Goal: Information Seeking & Learning: Learn about a topic

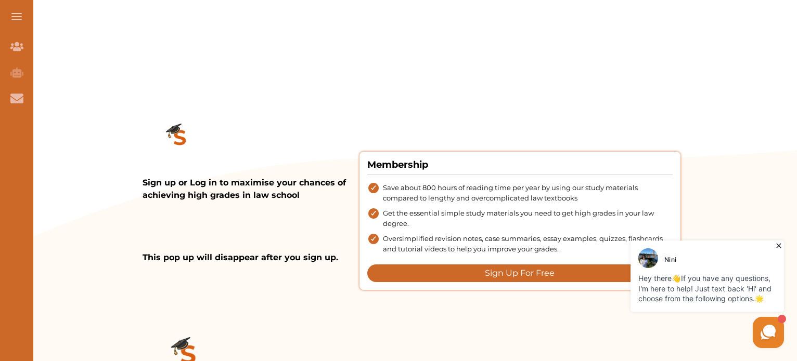
scroll to position [1117, 0]
